Goal: Task Accomplishment & Management: Complete application form

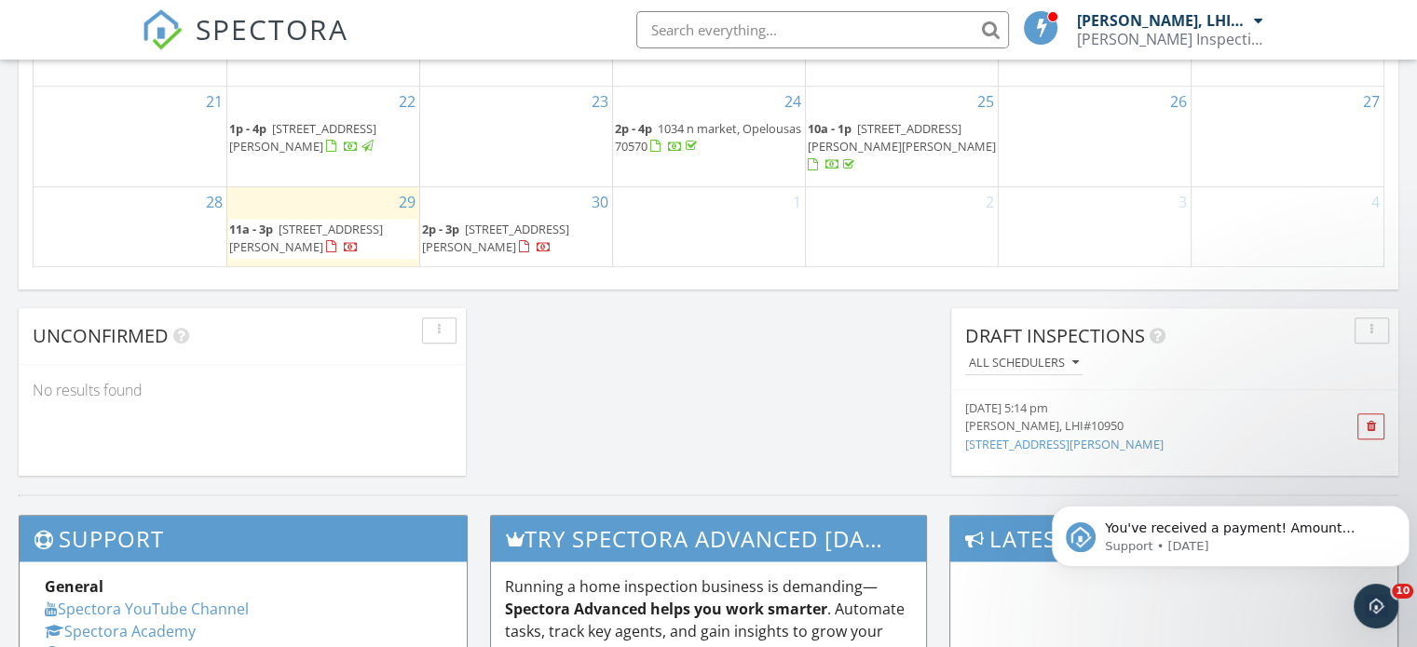
click at [676, 206] on div "1" at bounding box center [709, 227] width 192 height 80
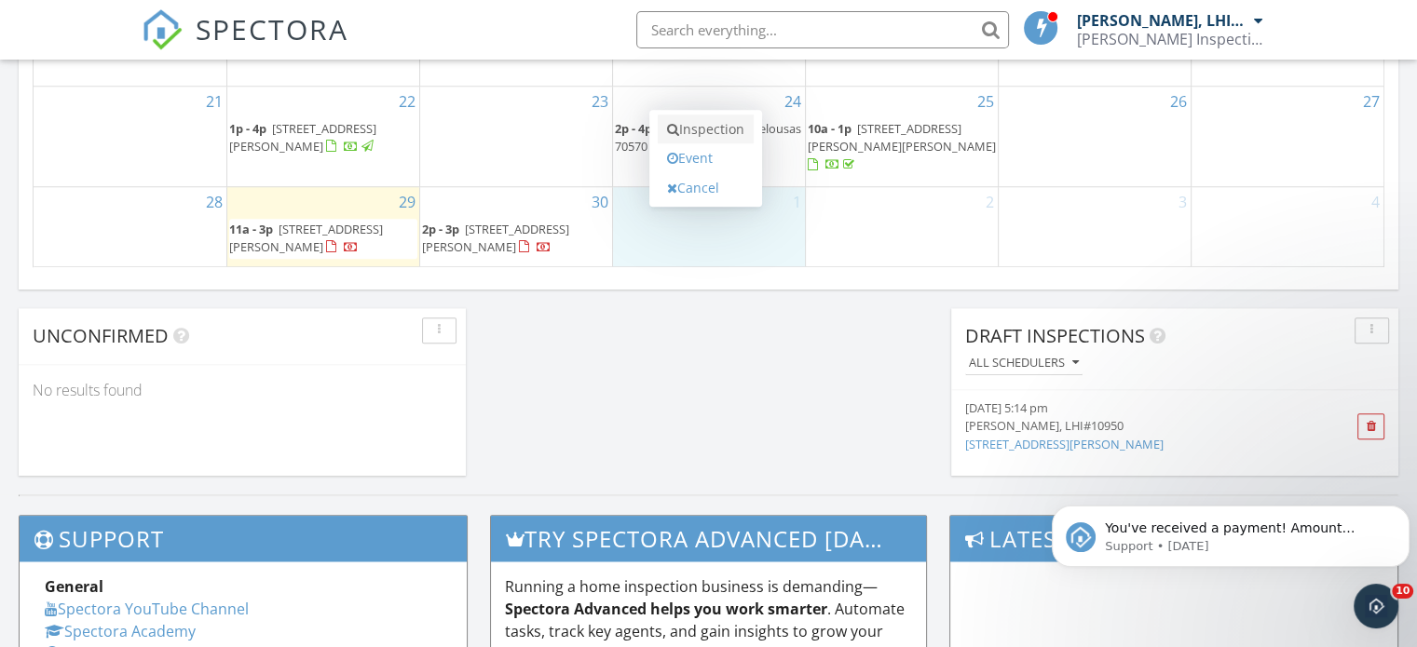
click at [705, 133] on link "Inspection" at bounding box center [705, 130] width 96 height 30
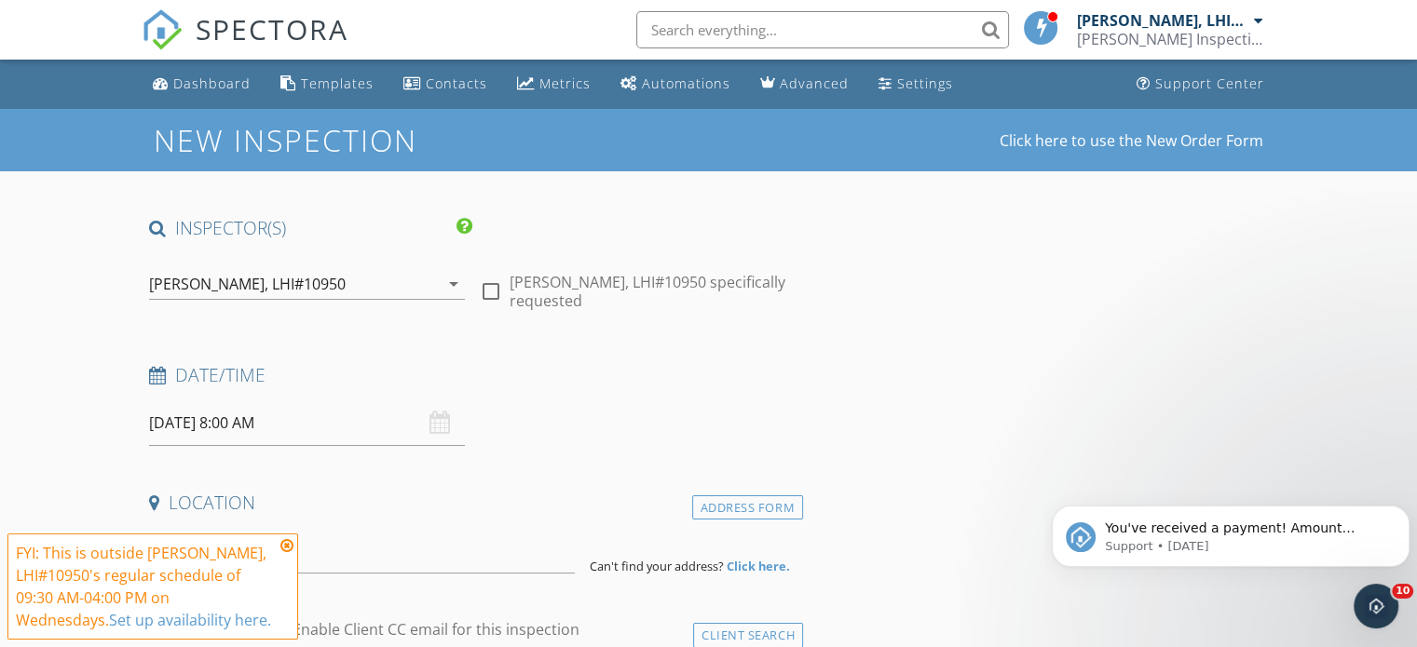
click at [334, 431] on input "[DATE] 8:00 AM" at bounding box center [307, 423] width 316 height 46
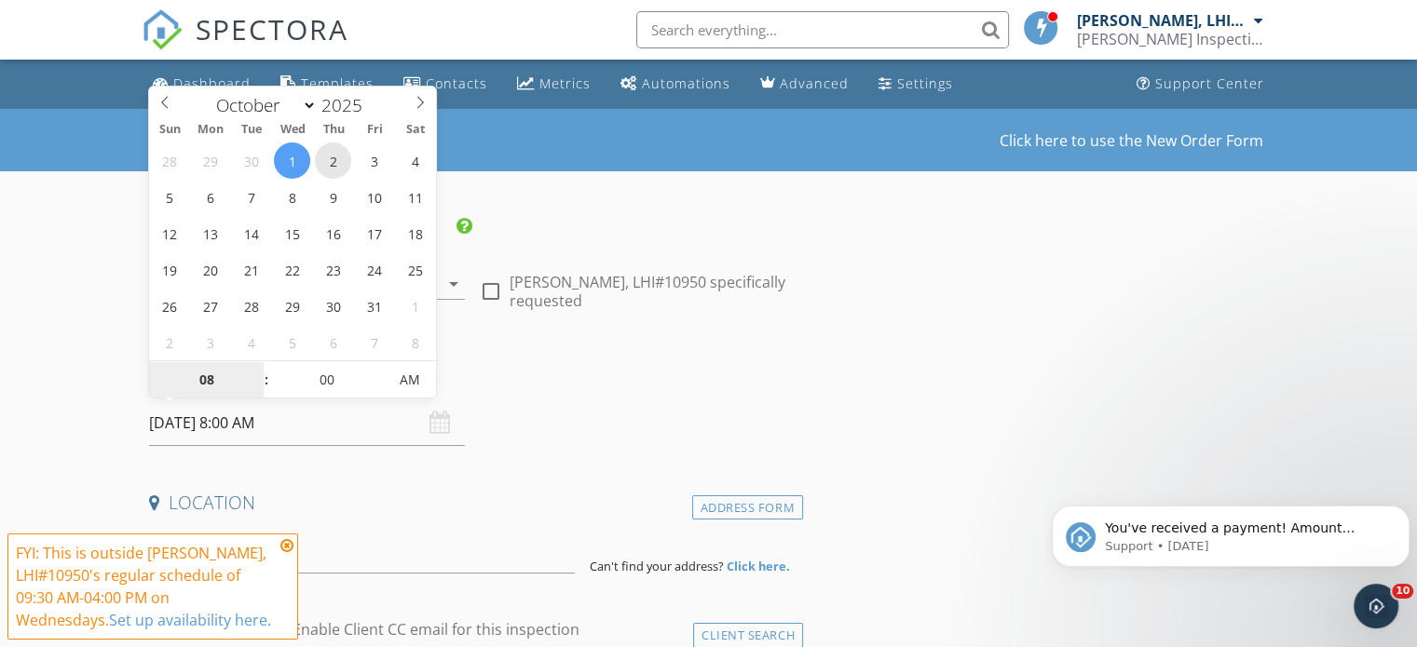
type input "[DATE] 8:00 AM"
type input "01"
type input "[DATE] 1:00 PM"
click at [413, 386] on span "AM" at bounding box center [410, 379] width 51 height 37
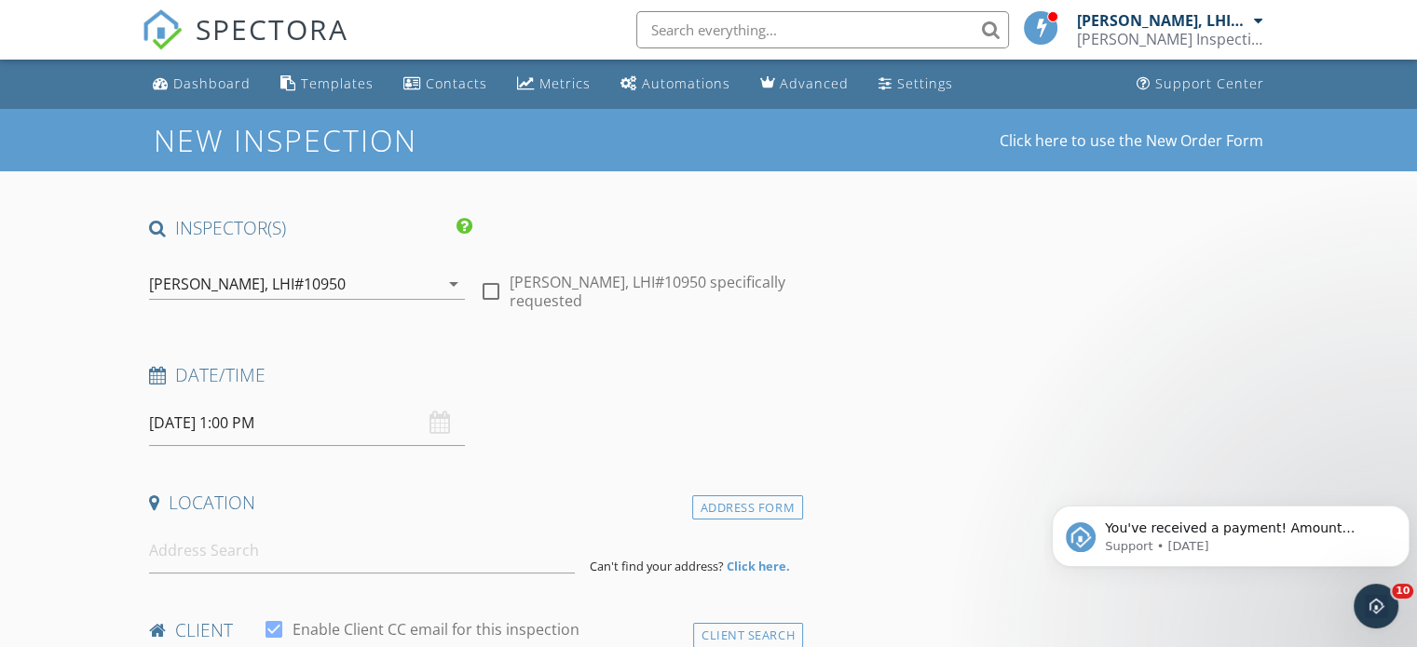
click at [563, 428] on div "Date/Time [DATE] 1:00 PM" at bounding box center [472, 404] width 661 height 83
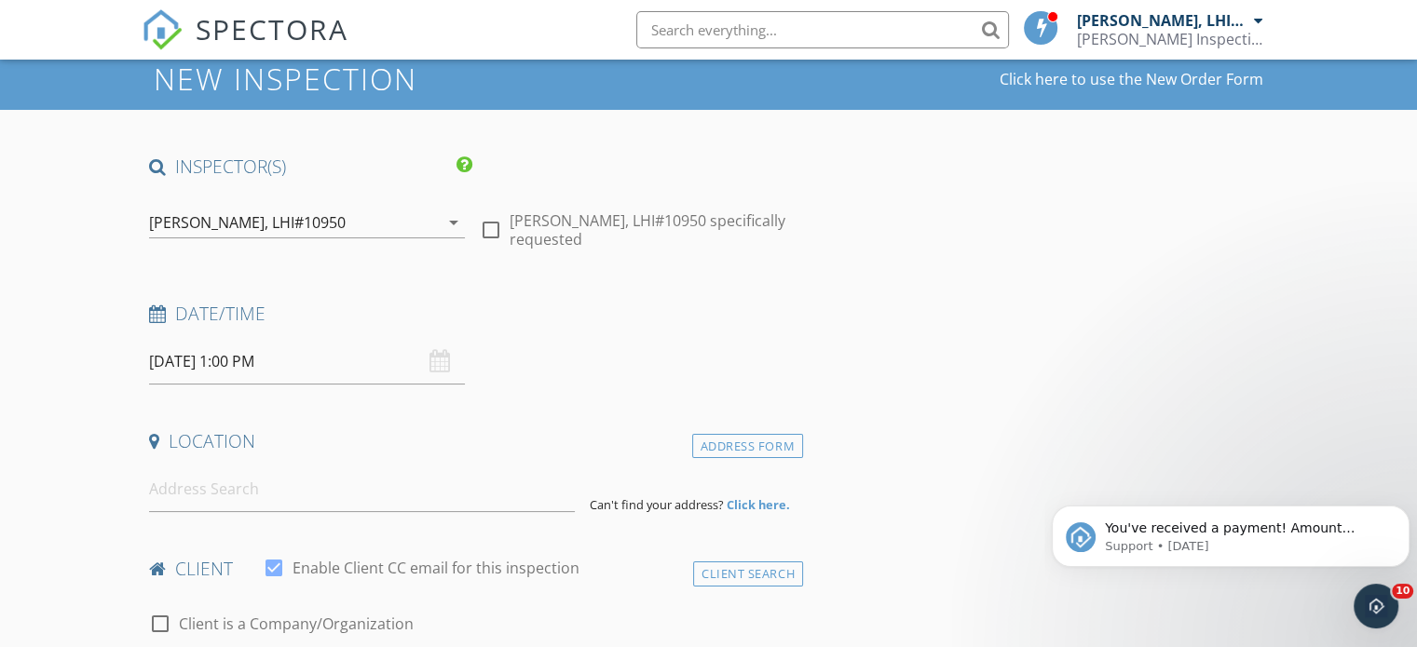
scroll to position [93, 0]
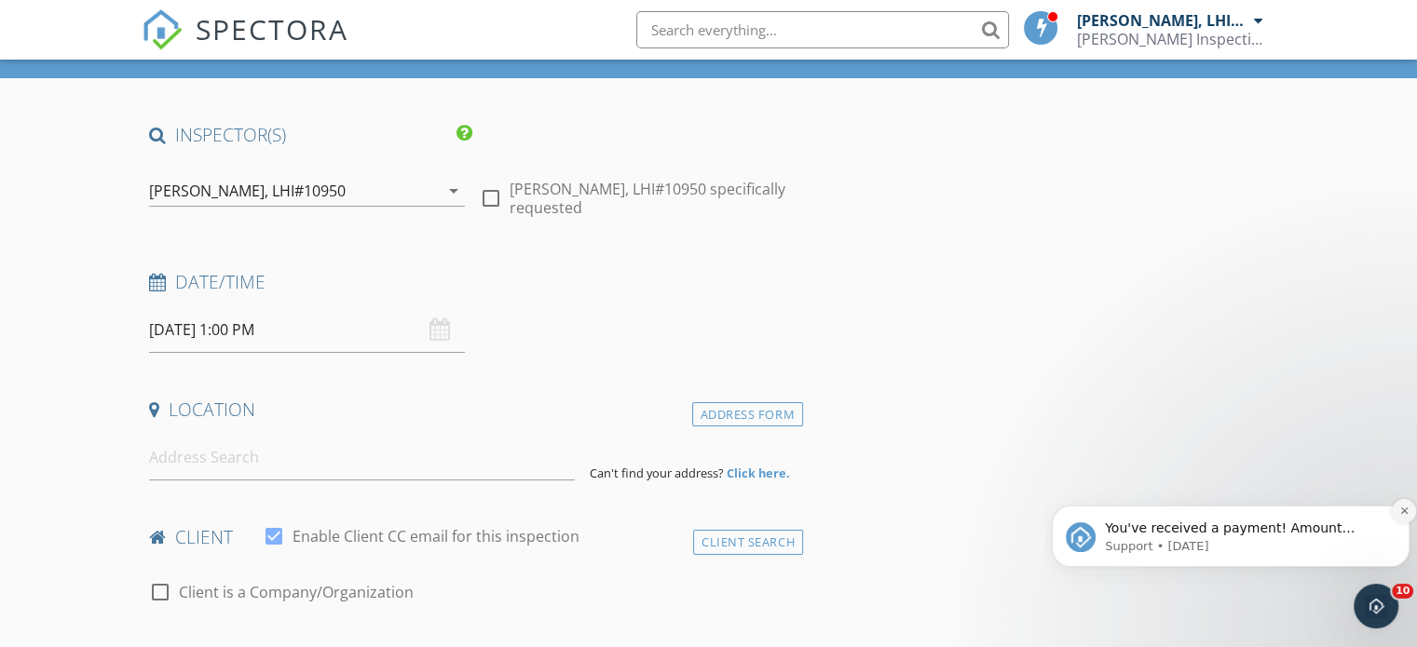
click at [1400, 514] on icon "Dismiss notification" at bounding box center [1404, 511] width 10 height 10
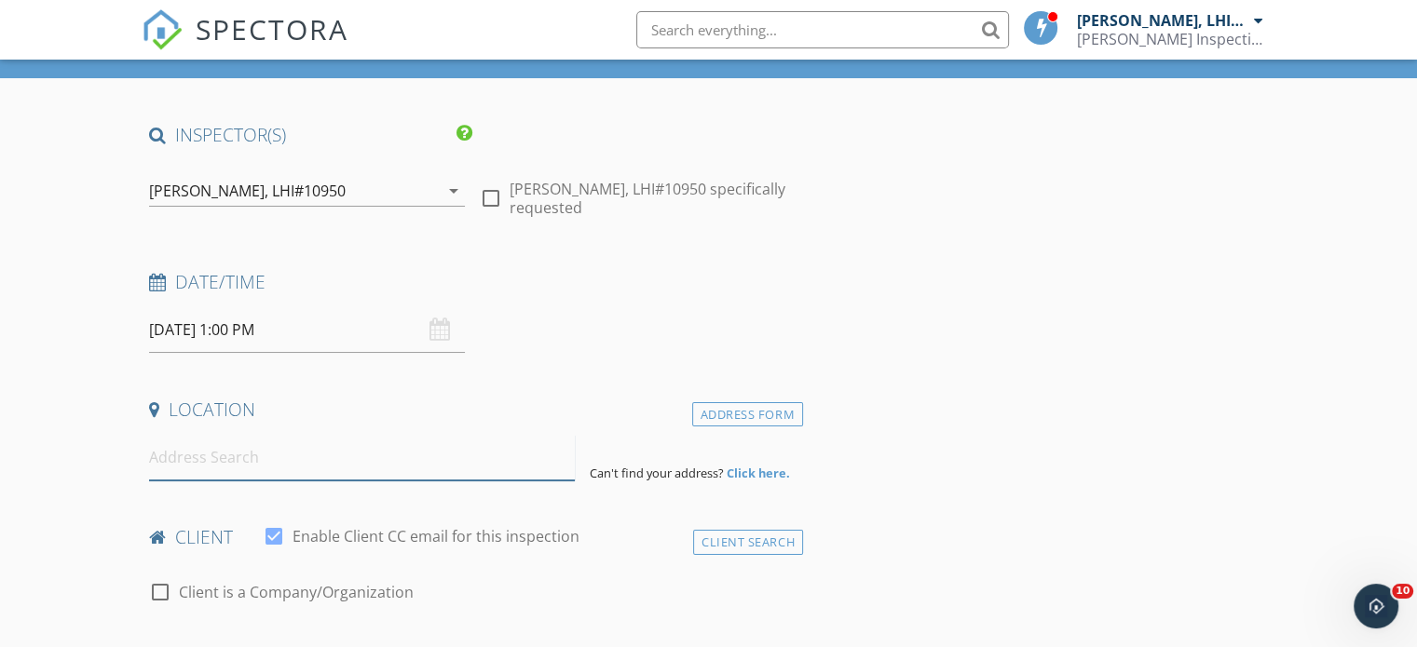
click at [272, 454] on input at bounding box center [362, 458] width 426 height 46
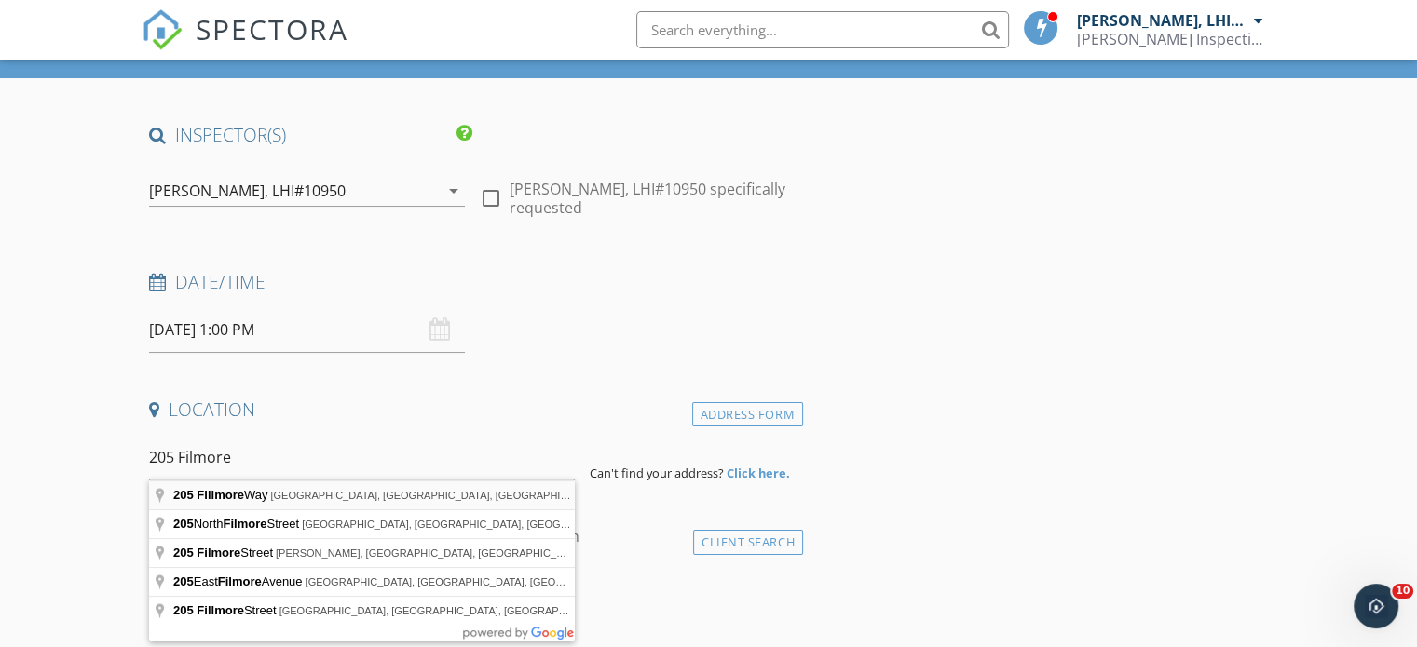
type input "205 Fillmore Way, Lafayette, LA, USA"
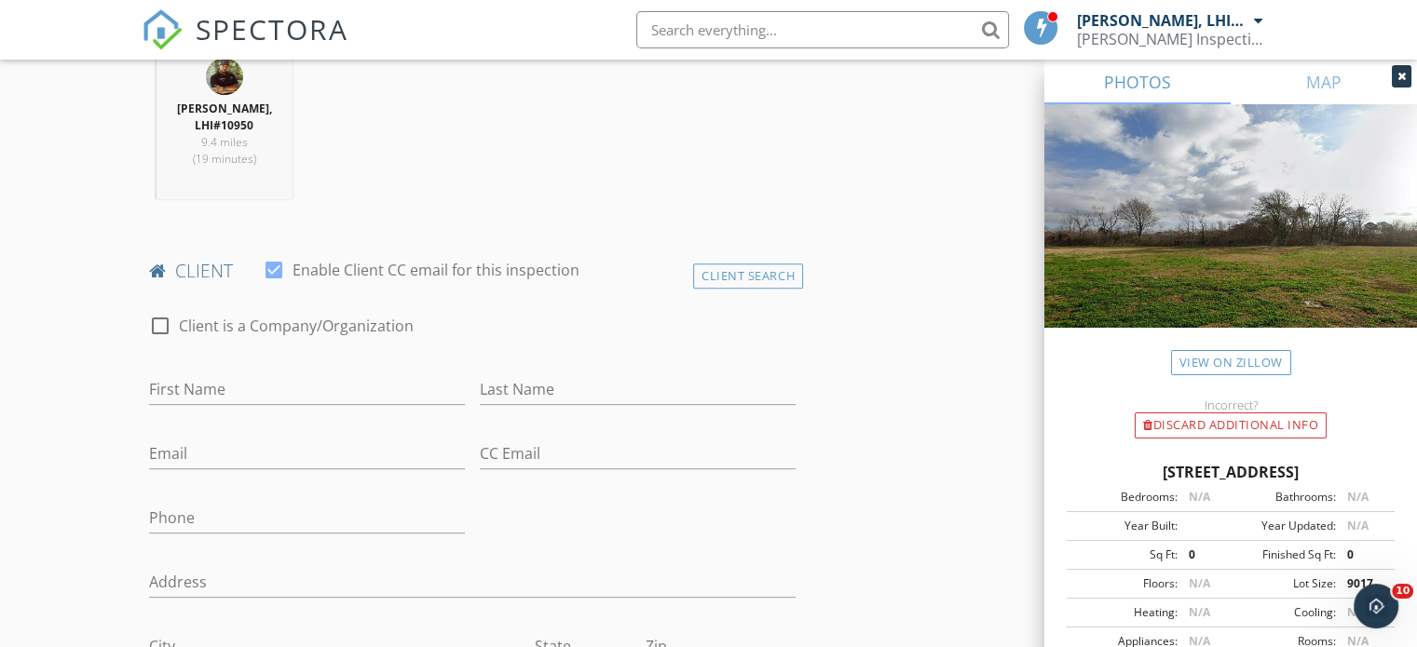
scroll to position [838, 0]
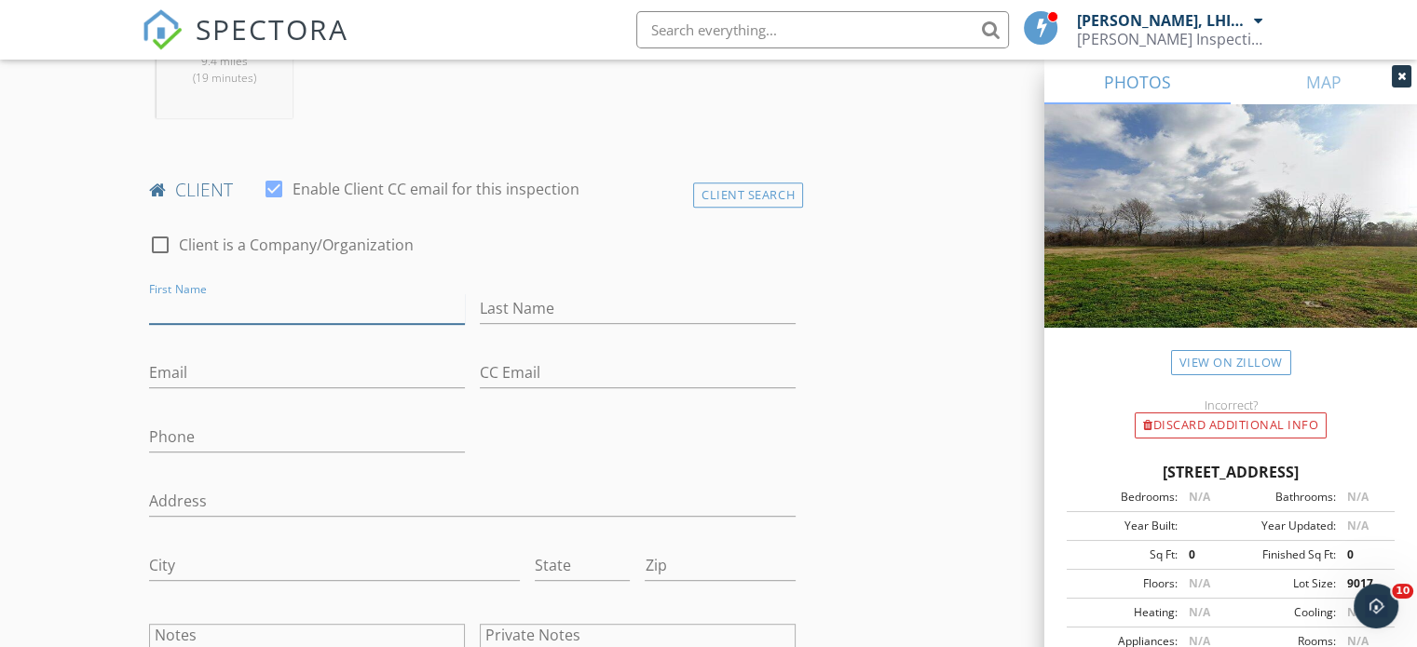
click at [229, 301] on input "First Name" at bounding box center [307, 308] width 316 height 31
type input "Justin"
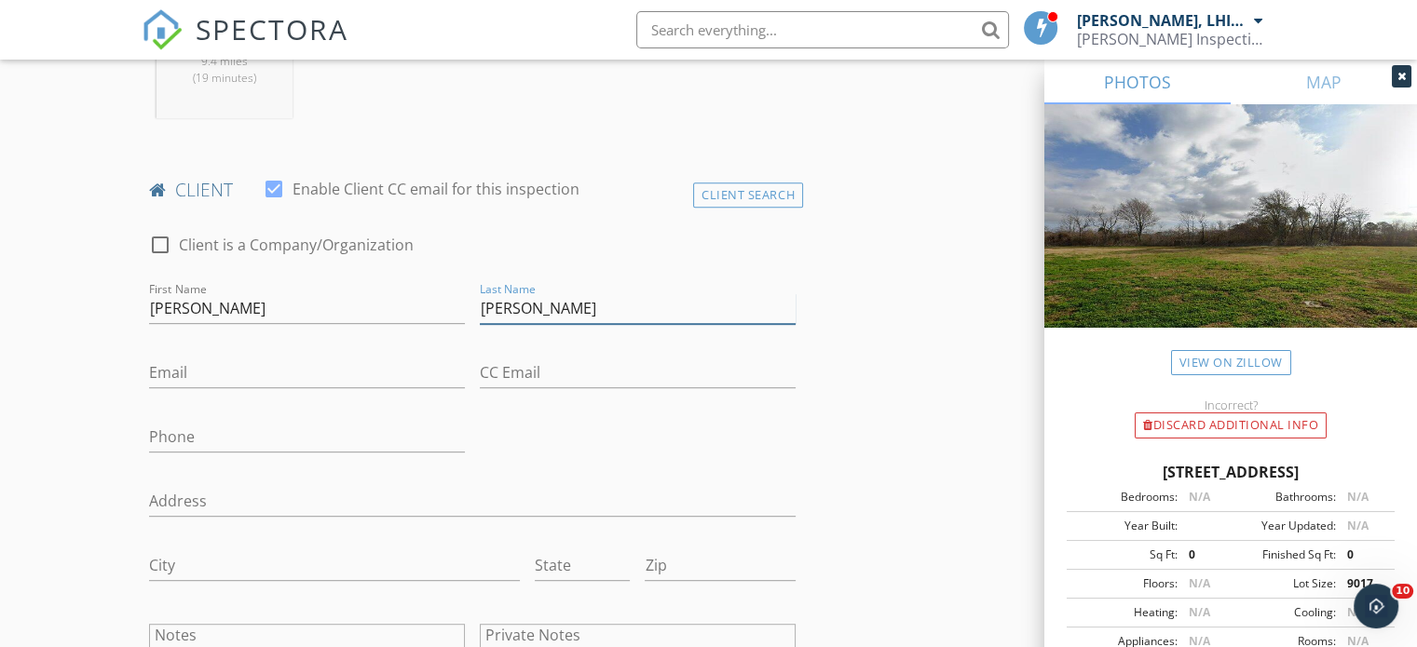
type input "Briscoe"
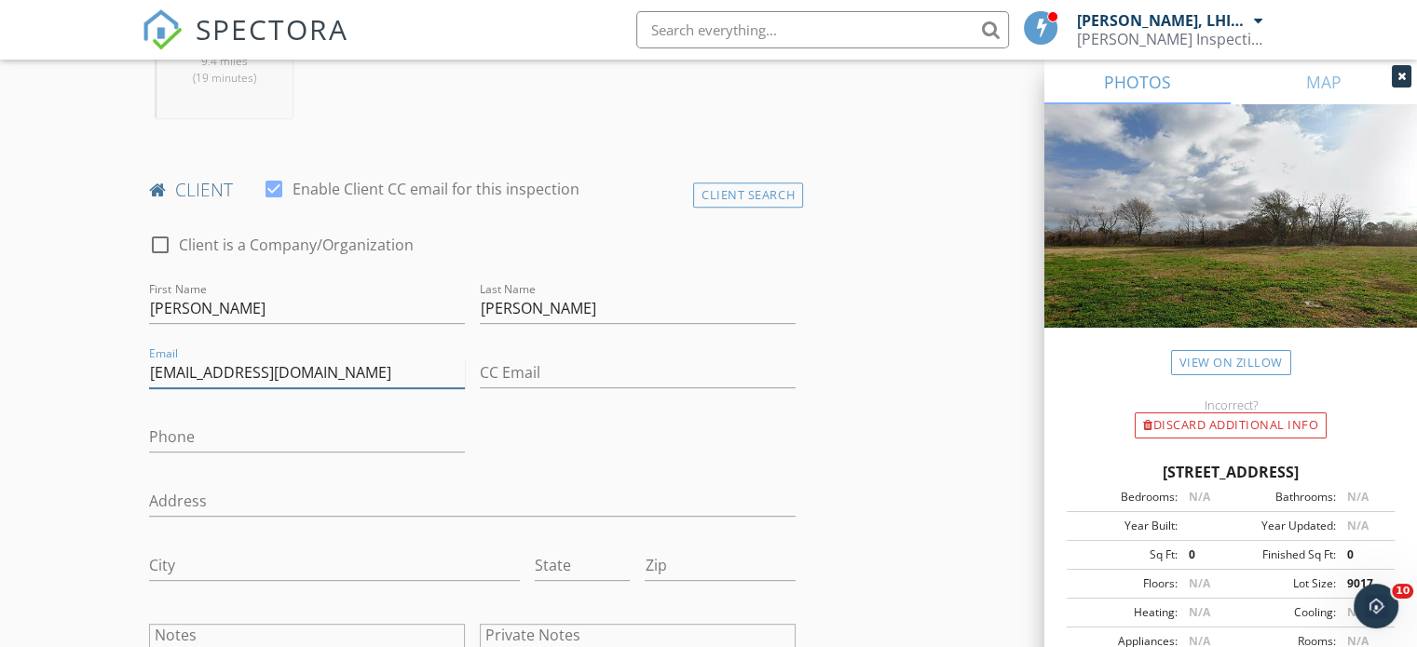
type input "jhbnatinsp@gmail.com"
click at [648, 426] on div "check_box_outline_blank Client is a Company/Organization First Name Justin Last…" at bounding box center [472, 480] width 661 height 530
click at [192, 427] on input "Phone" at bounding box center [307, 437] width 316 height 31
type input "337-467-2263"
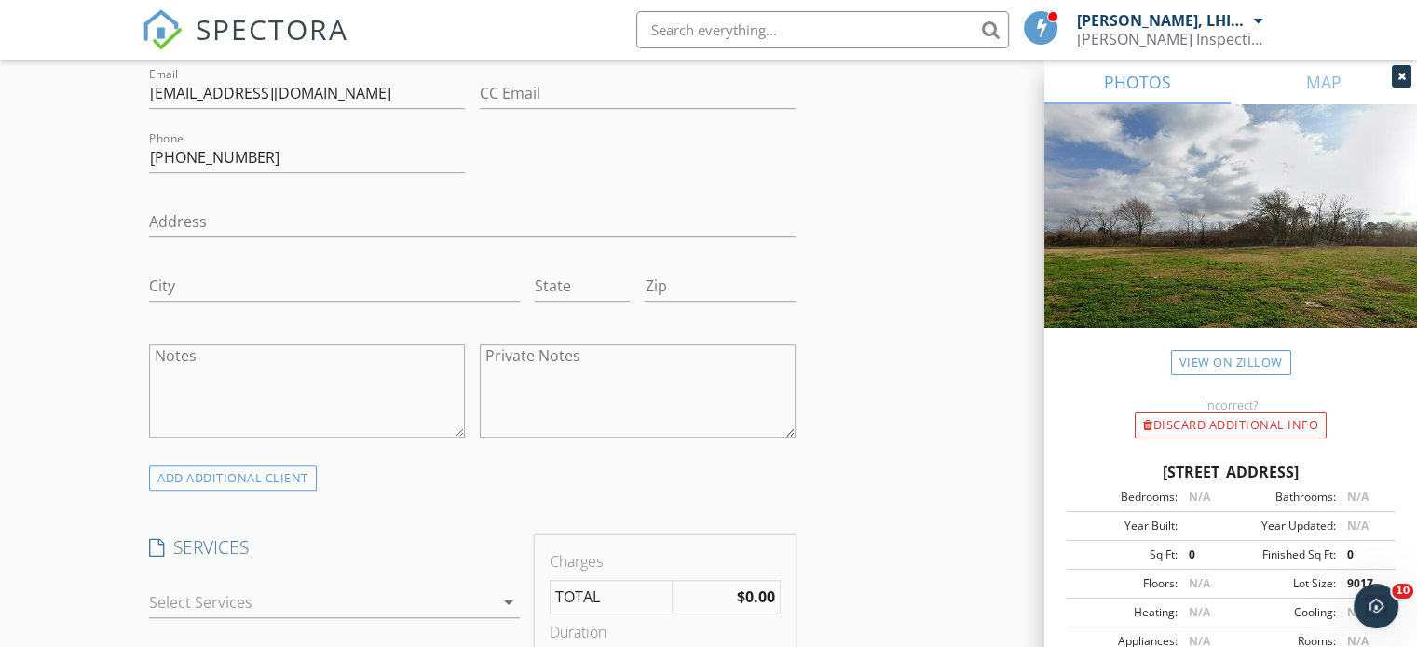
scroll to position [1304, 0]
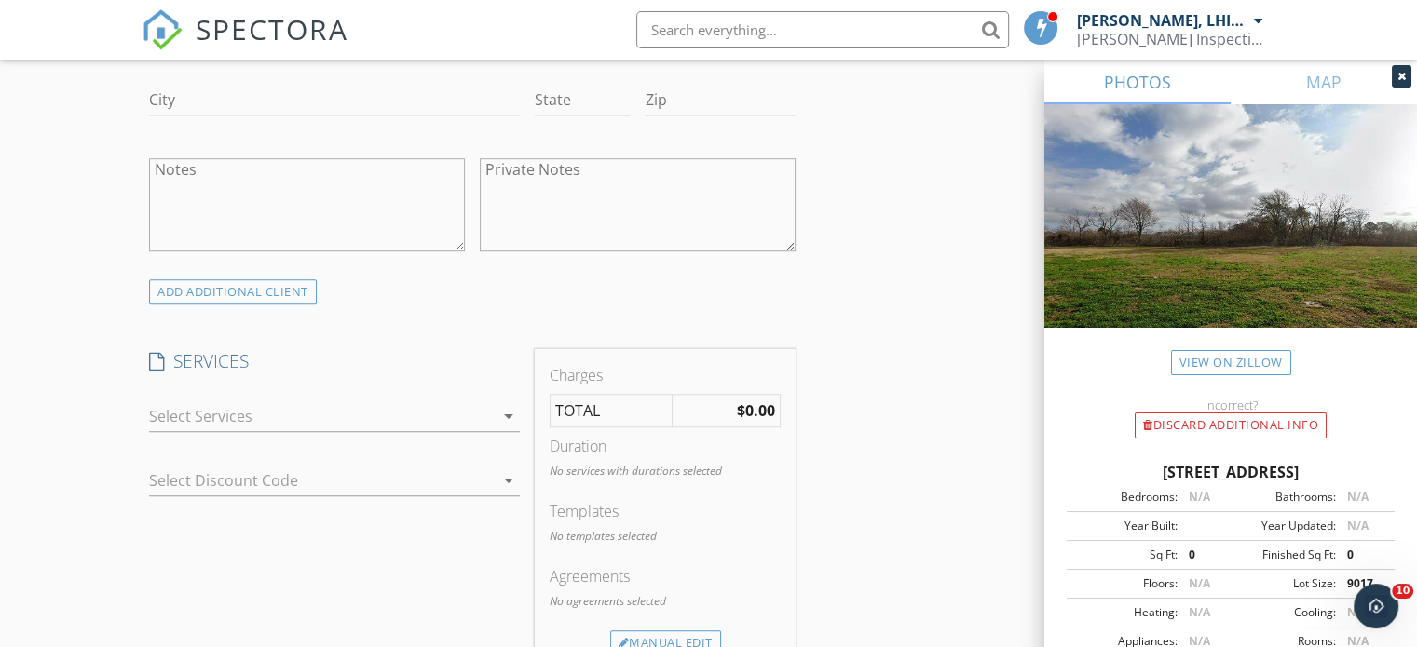
click at [418, 413] on div at bounding box center [321, 416] width 345 height 30
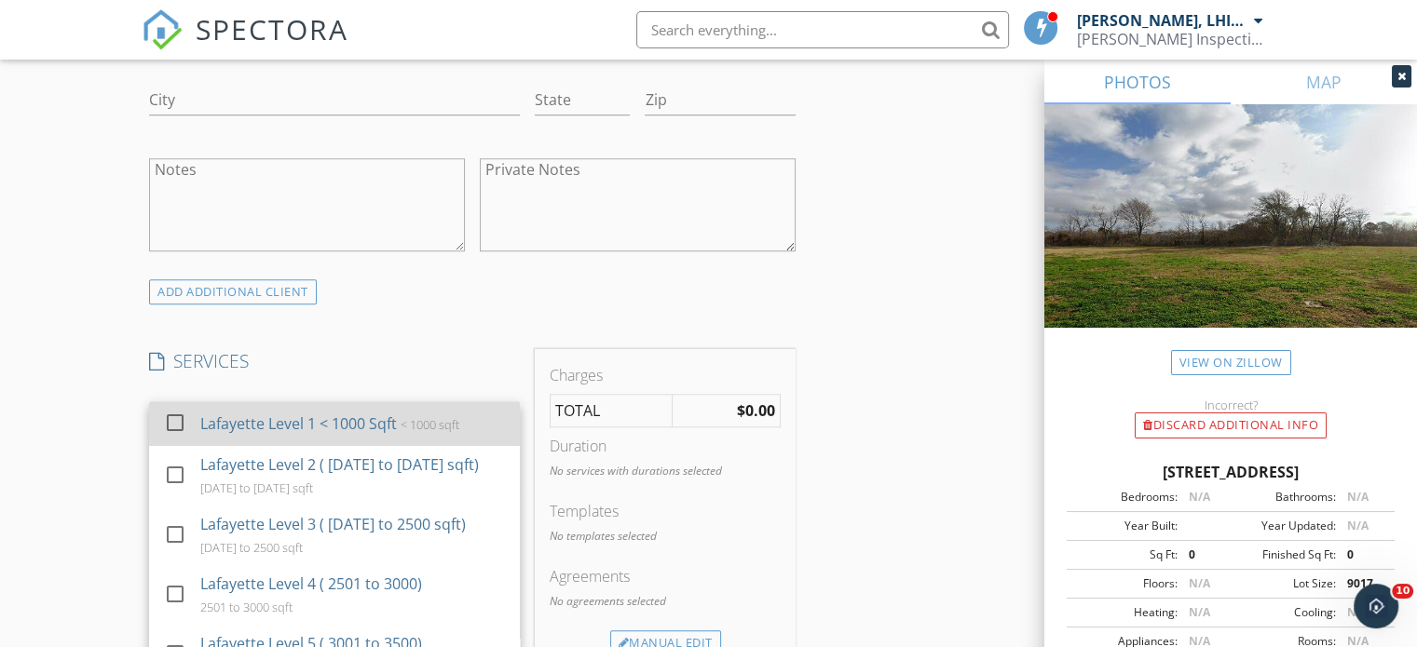
click at [418, 411] on div "Lafayette Level 1 < 1000 Sqft < 1000 sqft" at bounding box center [352, 423] width 305 height 37
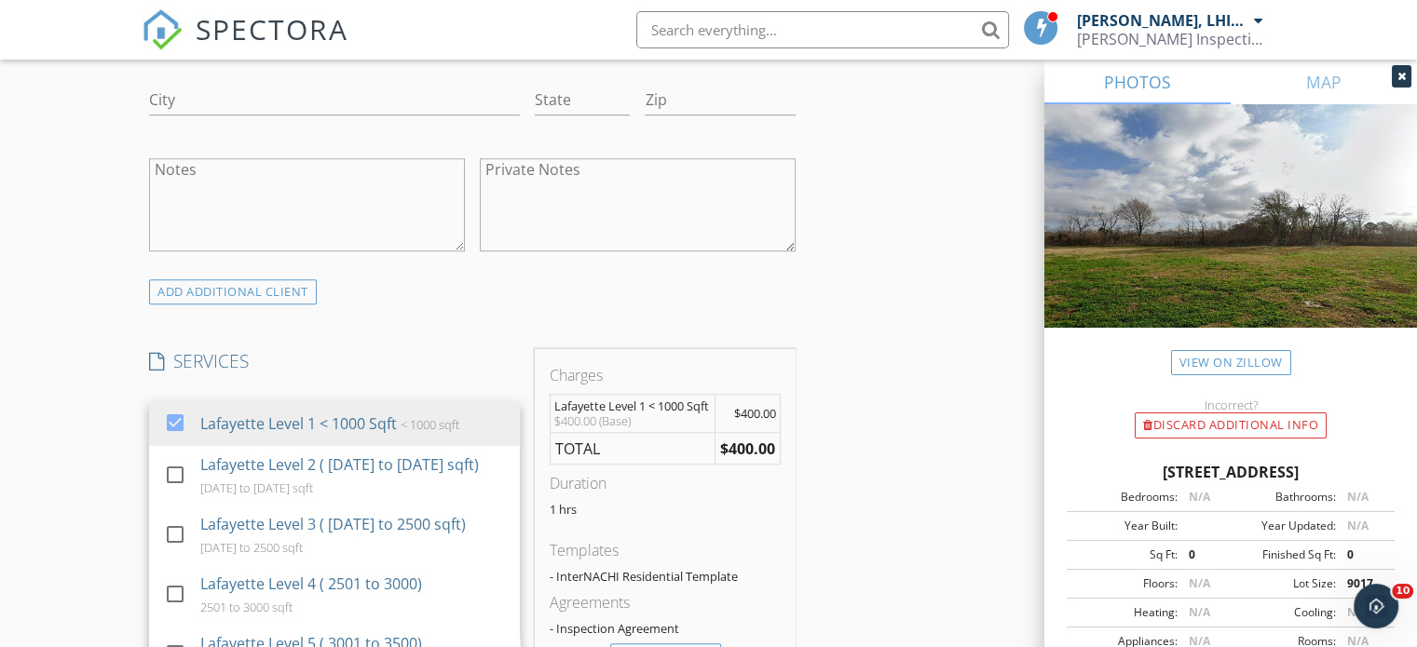
click at [886, 400] on div "INSPECTOR(S) check_box Shawn Bernard, LHI#10950 PRIMARY Shawn Bernard, LHI#1095…" at bounding box center [708, 477] width 1133 height 3131
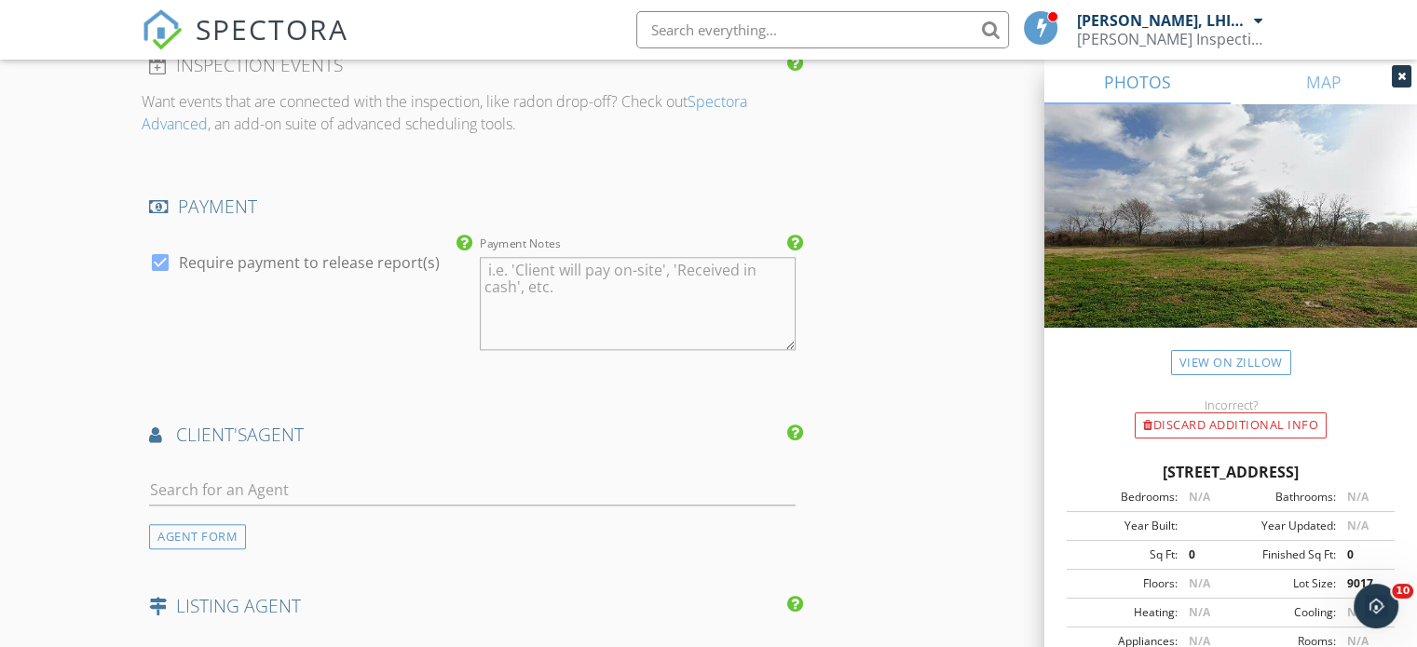
scroll to position [2142, 0]
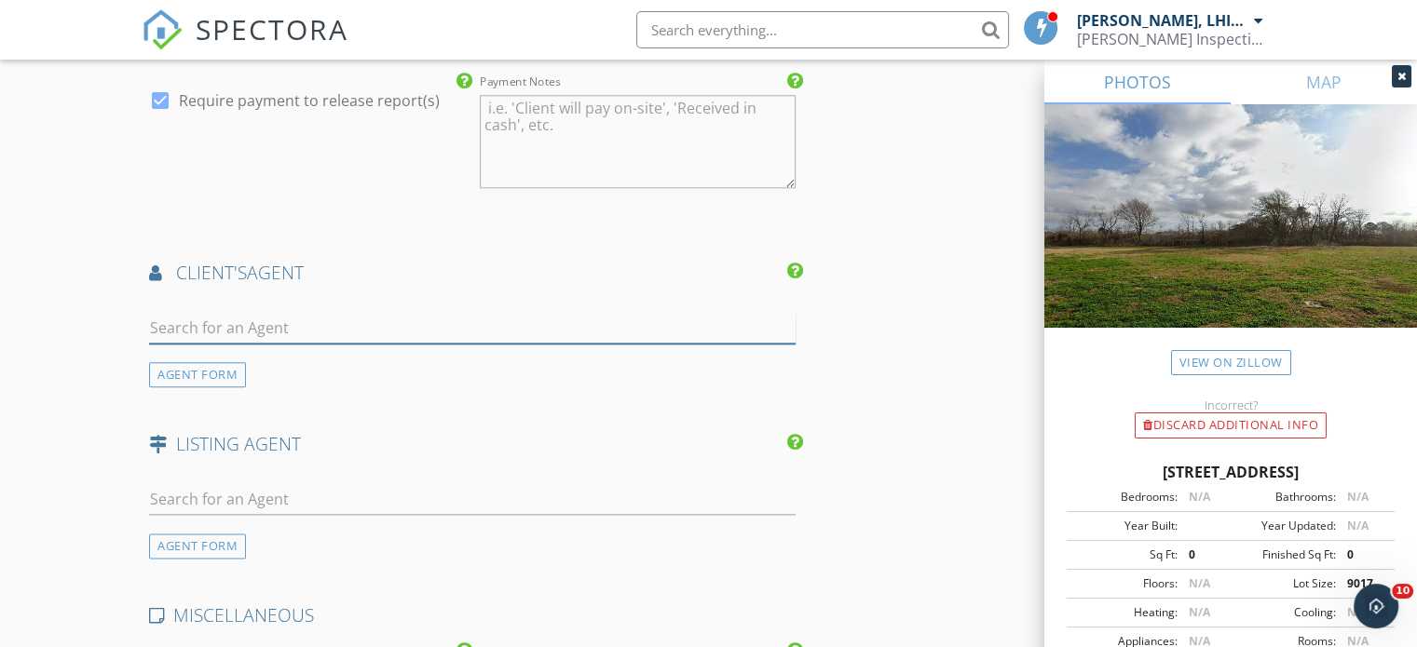
click at [297, 331] on input "text" at bounding box center [472, 328] width 646 height 31
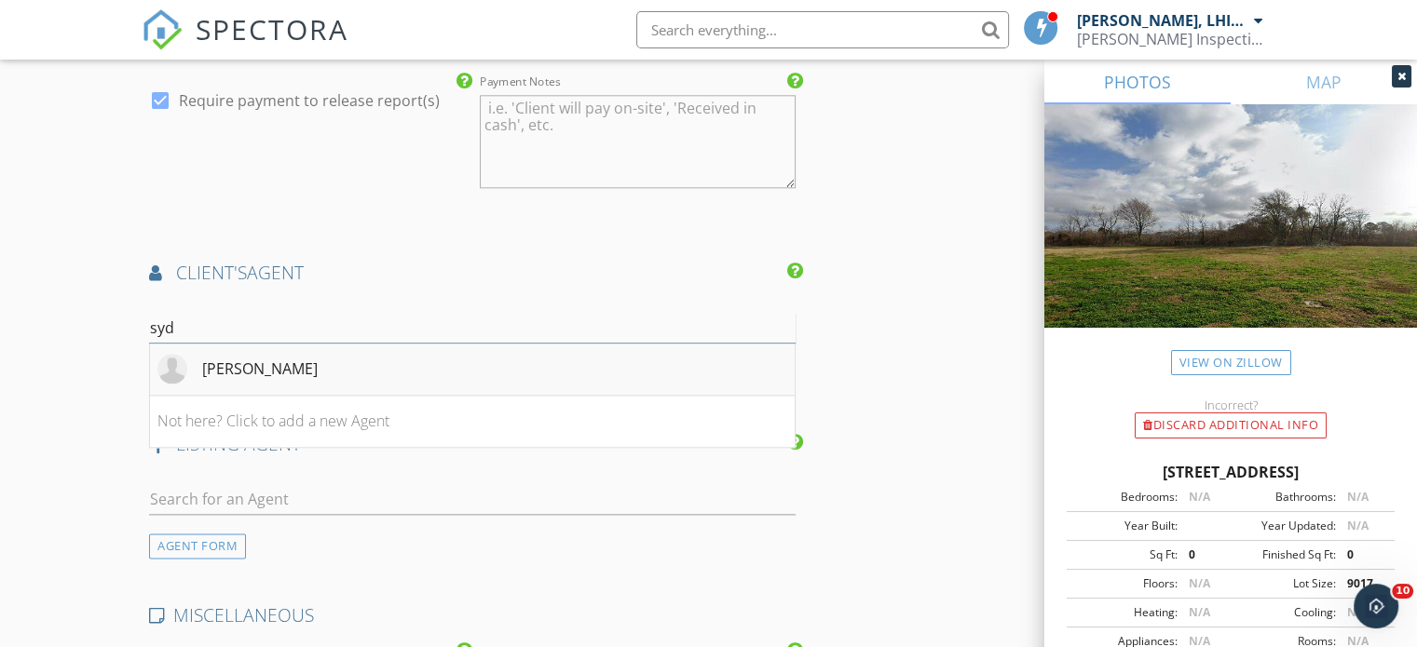
type input "syd"
click at [436, 375] on li "Sydney Batiste" at bounding box center [472, 370] width 644 height 52
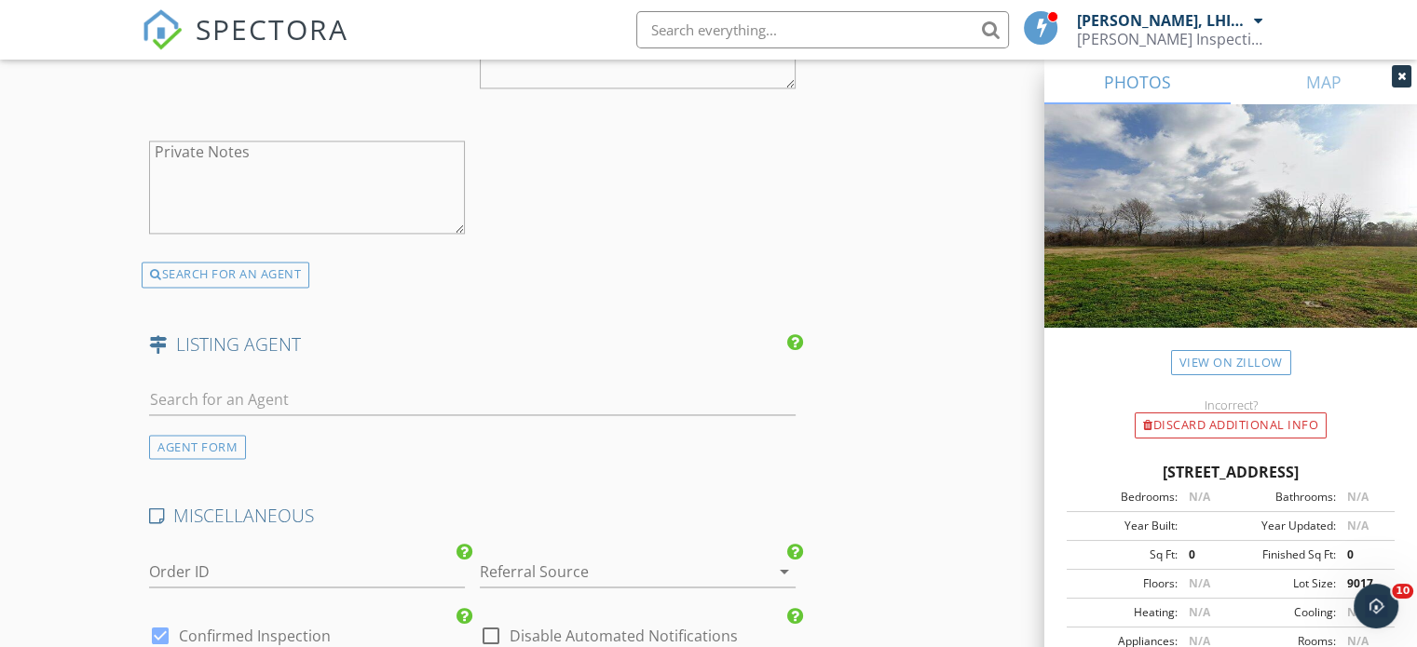
scroll to position [3304, 0]
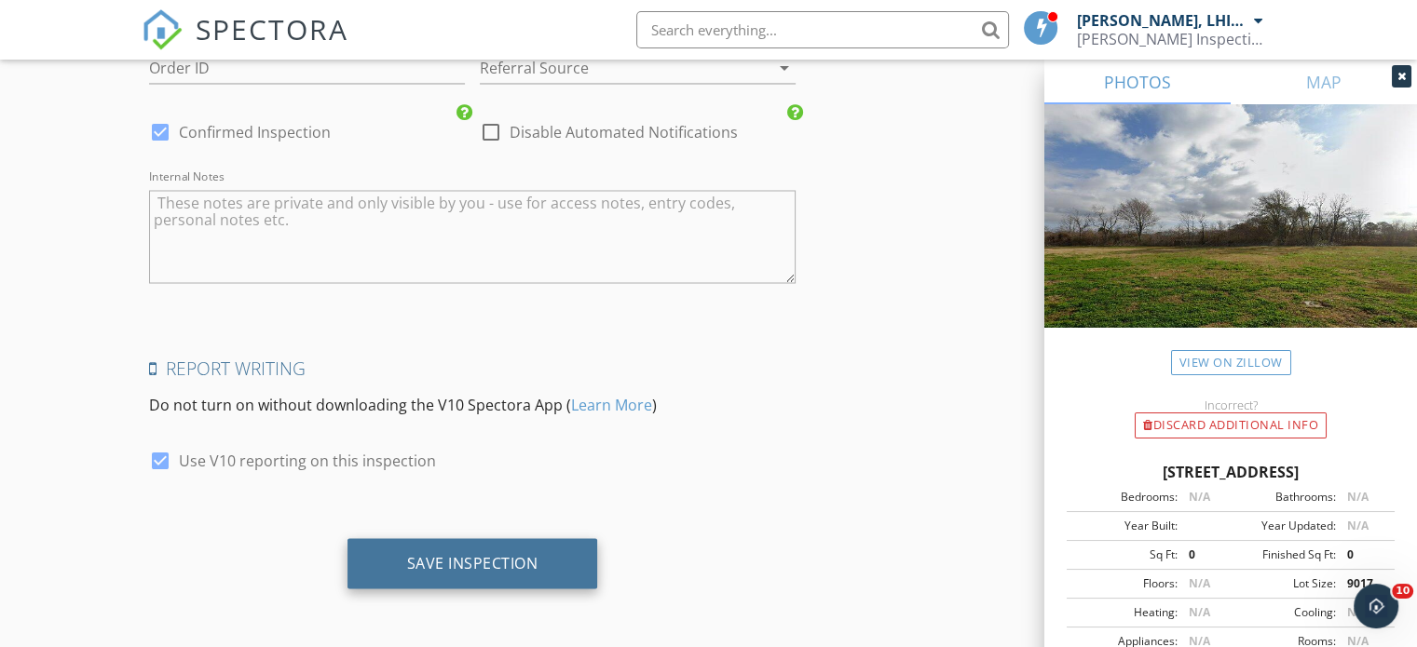
click at [469, 582] on div "Save Inspection" at bounding box center [472, 563] width 251 height 50
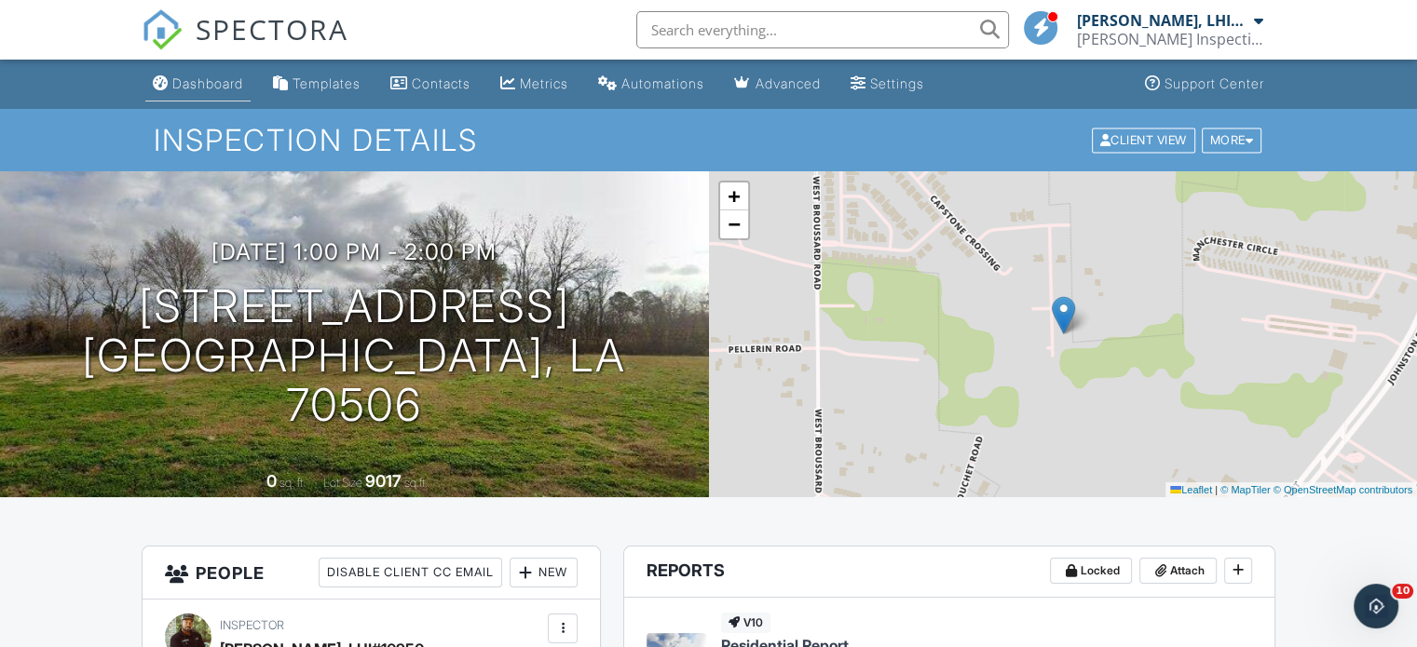
click at [175, 83] on div "Dashboard" at bounding box center [207, 83] width 71 height 16
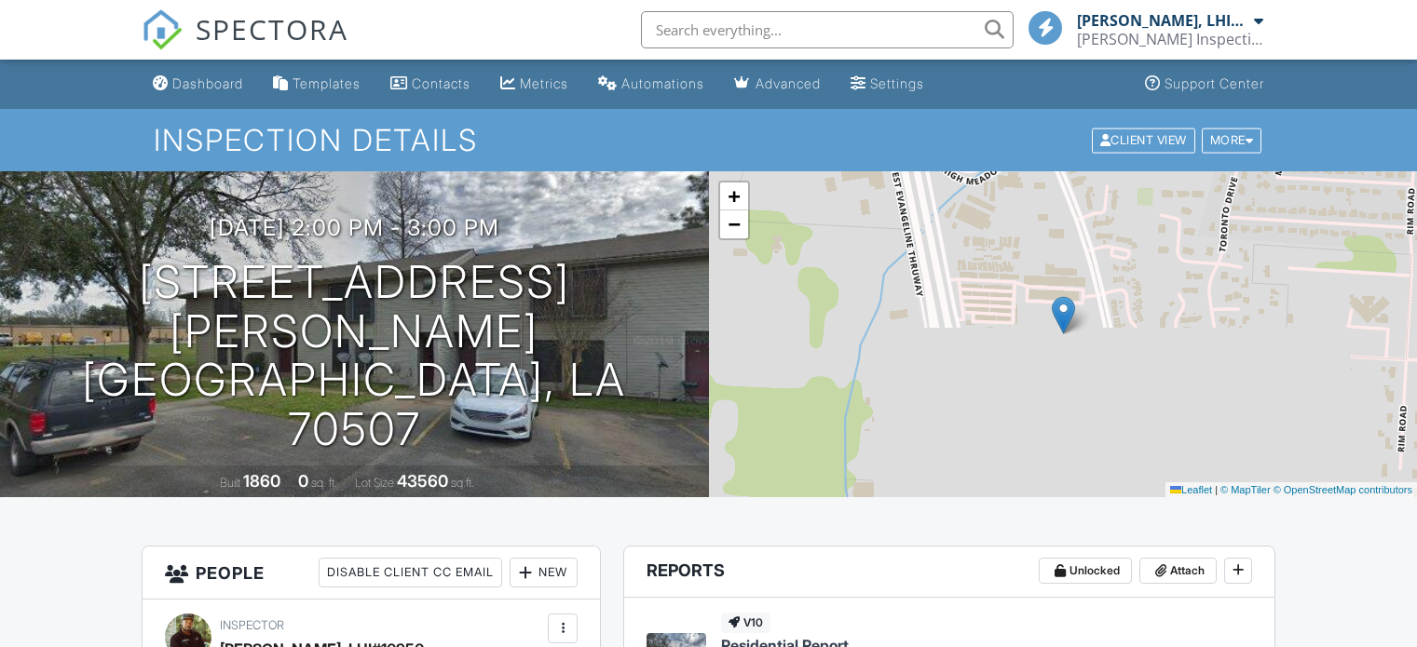
scroll to position [466, 0]
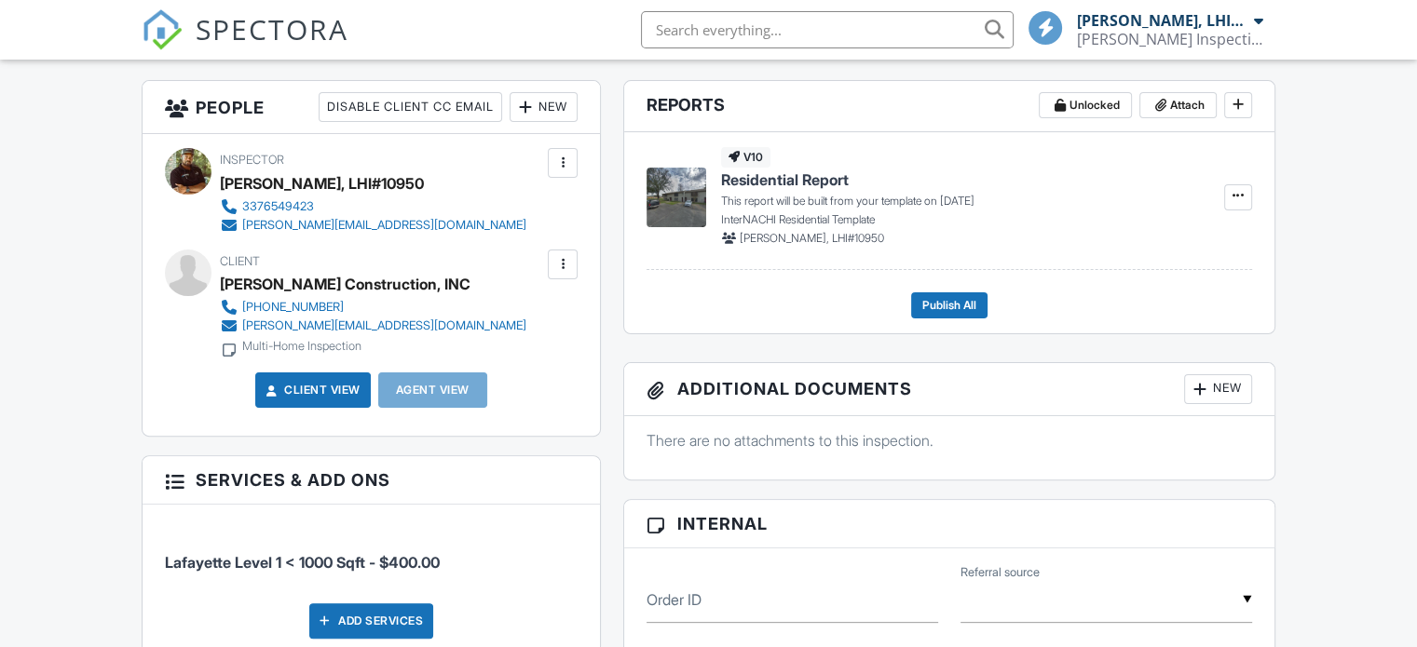
drag, startPoint x: 0, startPoint y: 0, endPoint x: 523, endPoint y: 107, distance: 534.2
click at [523, 107] on div at bounding box center [525, 107] width 19 height 19
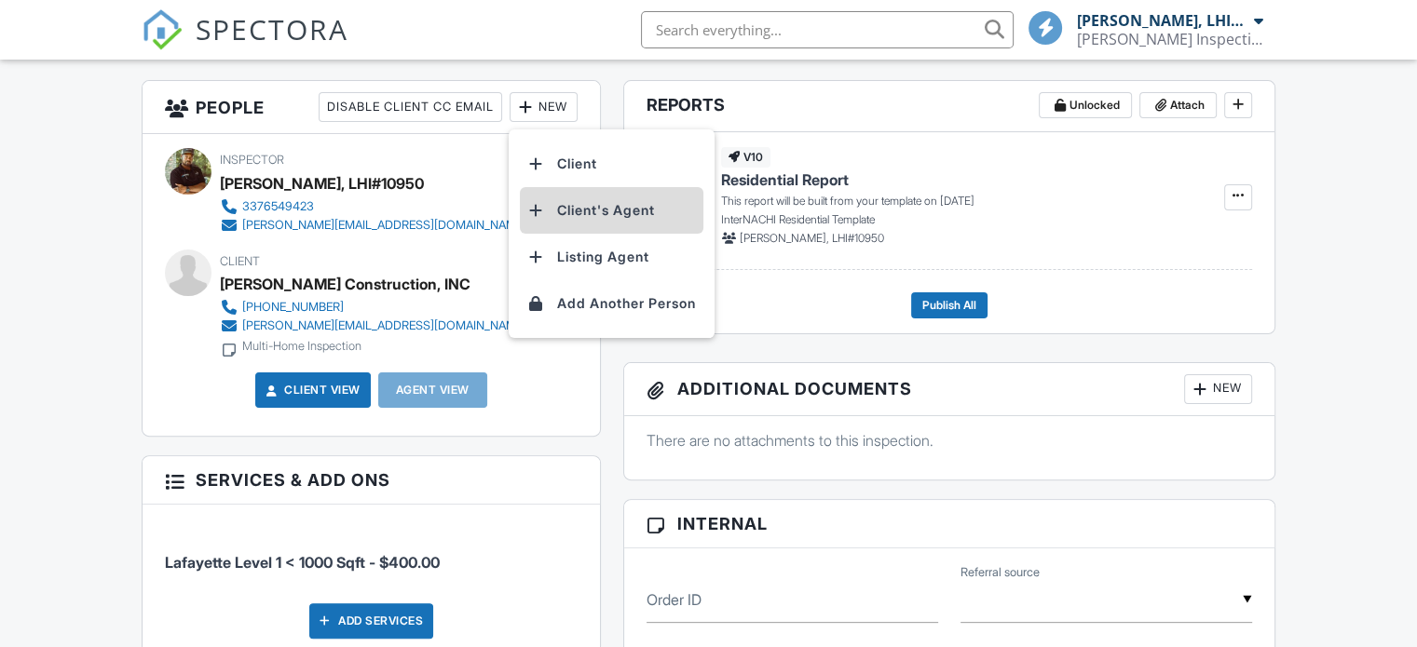
click at [607, 202] on li "Client's Agent" at bounding box center [611, 210] width 183 height 47
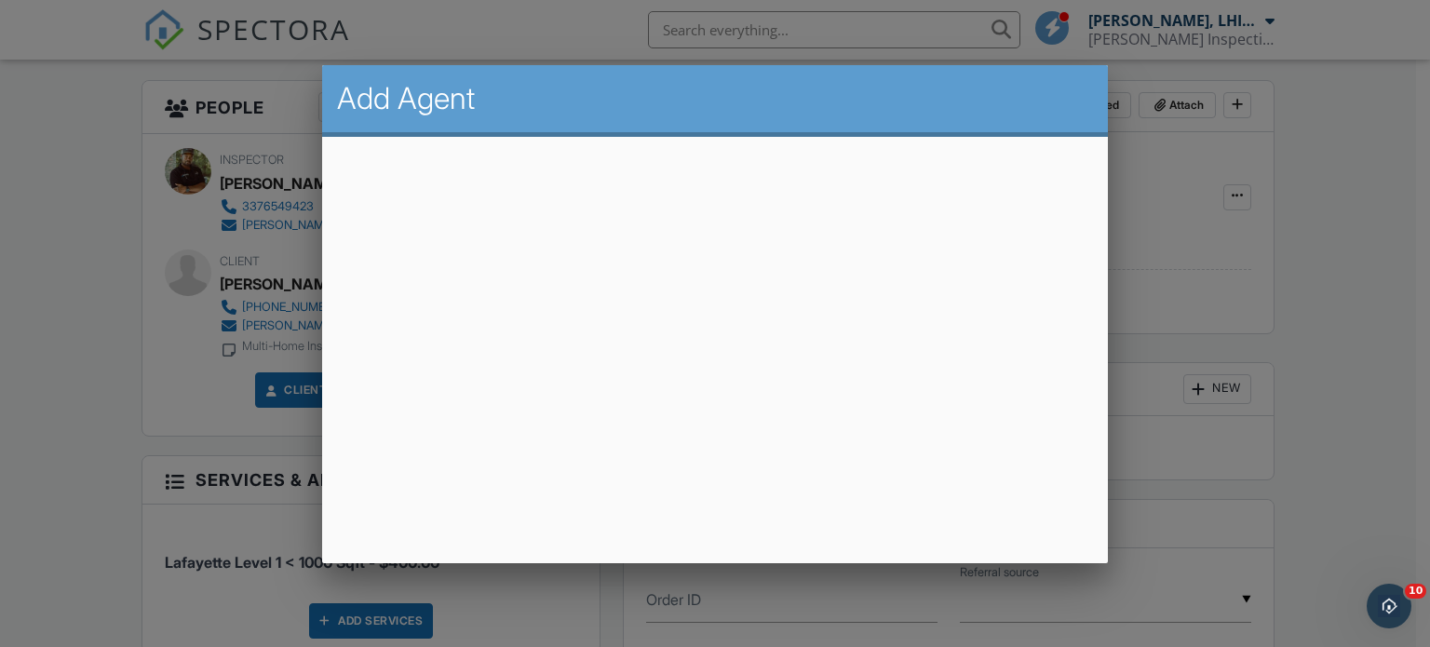
scroll to position [0, 0]
